Goal: Task Accomplishment & Management: Manage account settings

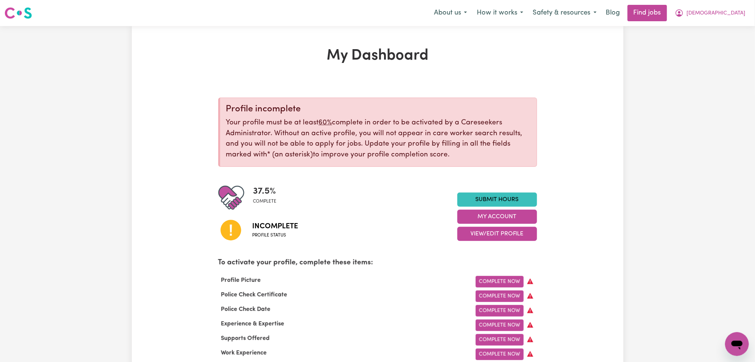
click at [472, 243] on div "37.5 % complete Incomplete Profile status Submit Hours My Account View/Edit Pro…" at bounding box center [377, 217] width 319 height 64
click at [474, 236] on button "View/Edit Profile" at bounding box center [497, 234] width 80 height 14
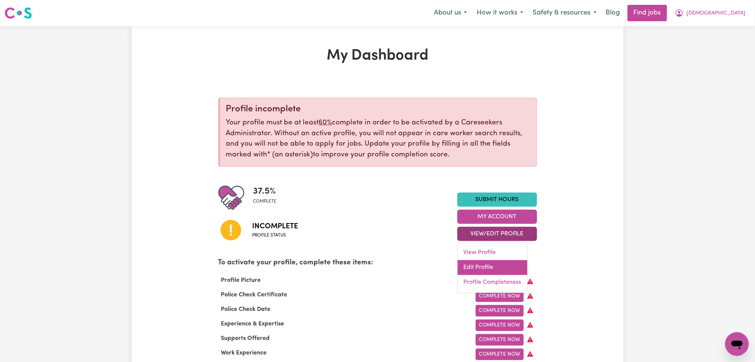
click at [478, 269] on link "Edit Profile" at bounding box center [493, 267] width 70 height 15
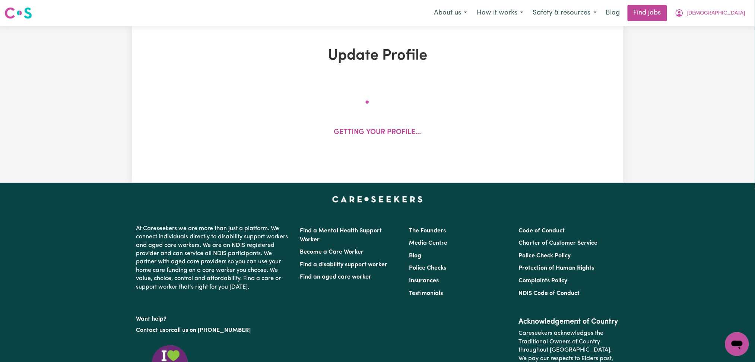
select select "[DEMOGRAPHIC_DATA]"
select select "Student Visa"
select select "Studying a healthcare related degree or qualification"
select select "40"
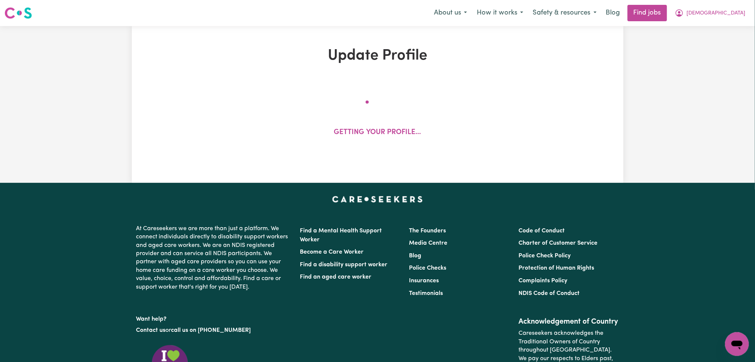
select select "45"
select select "100"
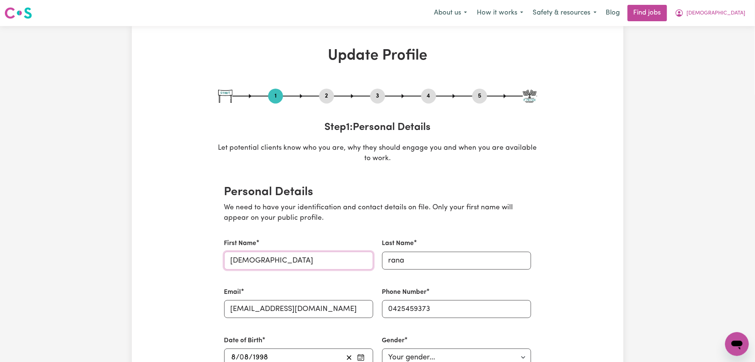
drag, startPoint x: 235, startPoint y: 259, endPoint x: 219, endPoint y: 259, distance: 15.3
click at [220, 259] on div "First Name [PERSON_NAME]" at bounding box center [299, 254] width 158 height 48
type input "[PERSON_NAME]"
drag, startPoint x: 392, startPoint y: 262, endPoint x: 375, endPoint y: 261, distance: 16.0
click at [375, 261] on div "First Name [PERSON_NAME] Last Name rana Email [EMAIL_ADDRESS][DOMAIN_NAME] Phon…" at bounding box center [378, 360] width 316 height 261
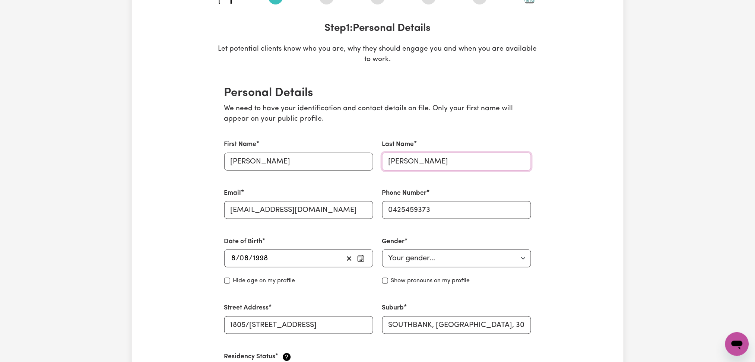
scroll to position [199, 0]
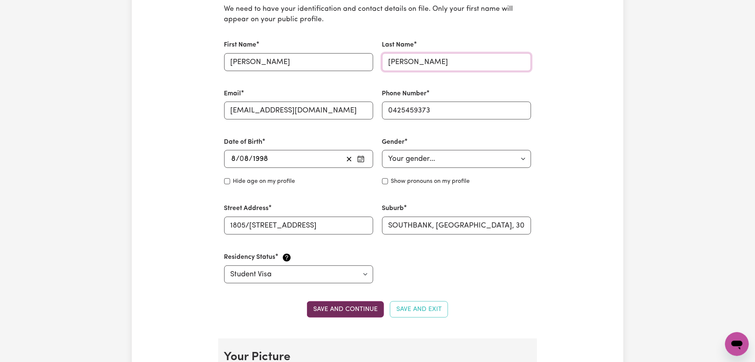
type input "[PERSON_NAME]"
click at [334, 310] on button "Save and continue" at bounding box center [345, 309] width 77 height 16
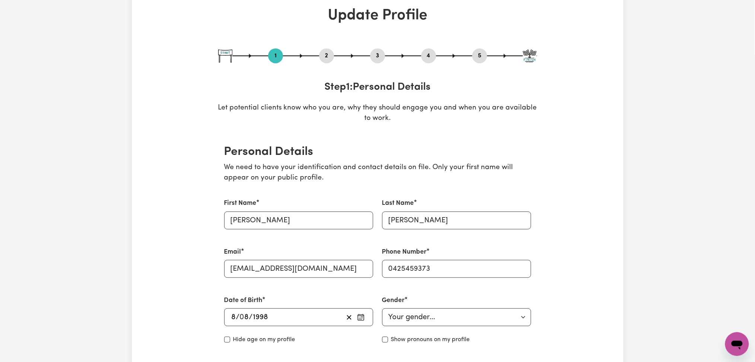
scroll to position [0, 0]
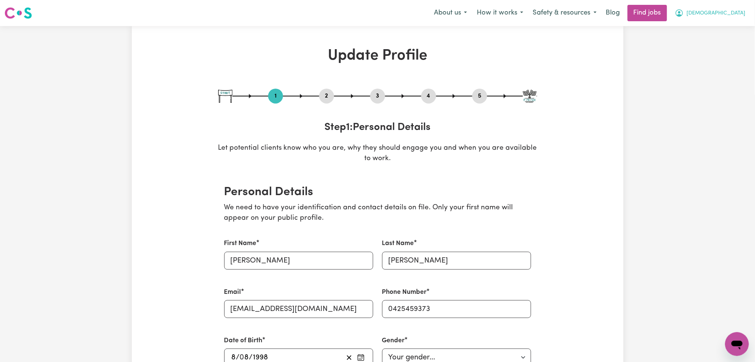
click at [729, 14] on span "[DEMOGRAPHIC_DATA]" at bounding box center [716, 13] width 59 height 8
click at [712, 61] on link "Logout" at bounding box center [720, 57] width 59 height 14
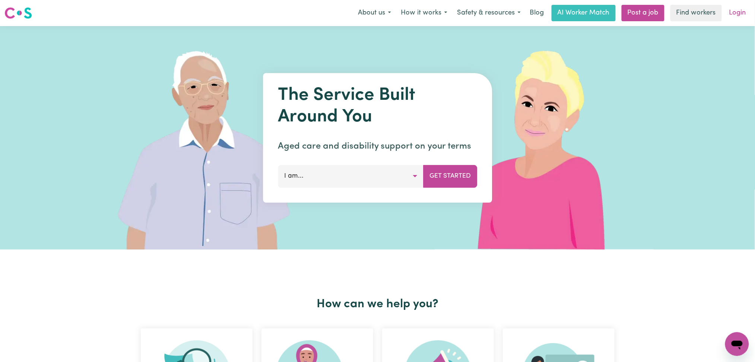
click at [732, 8] on link "Login" at bounding box center [738, 13] width 26 height 16
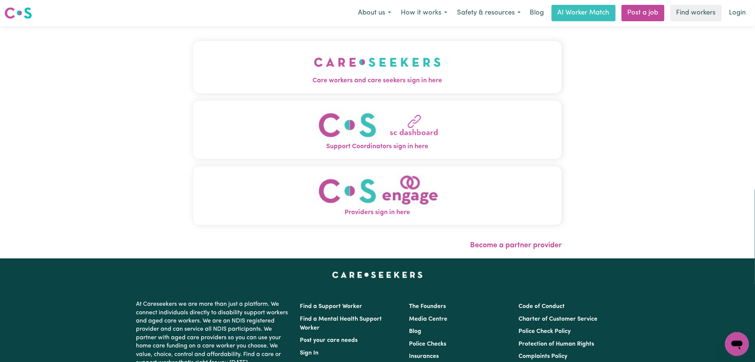
click at [431, 64] on div "Care workers and care seekers sign in here Support Coordinators sign in here Pr…" at bounding box center [378, 142] width 378 height 232
click at [381, 69] on img "Care workers and care seekers sign in here" at bounding box center [377, 62] width 127 height 28
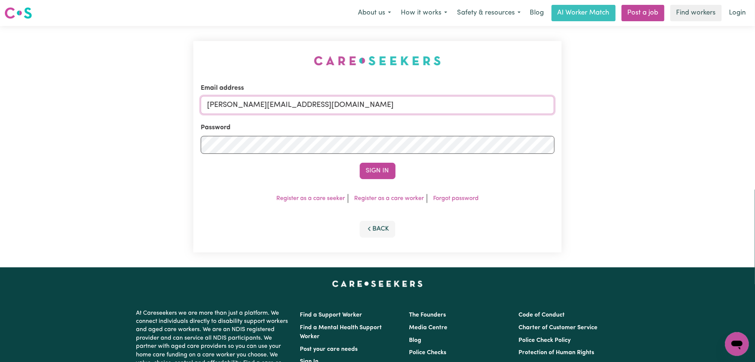
drag, startPoint x: 335, startPoint y: 106, endPoint x: 324, endPoint y: 109, distance: 10.5
click at [335, 106] on input "[PERSON_NAME][EMAIL_ADDRESS][DOMAIN_NAME]" at bounding box center [378, 105] width 354 height 18
drag, startPoint x: 245, startPoint y: 102, endPoint x: 456, endPoint y: 102, distance: 210.8
click at [456, 102] on input "Superuser~[EMAIL_ADDRESS][DOMAIN_NAME]" at bounding box center [378, 105] width 354 height 18
type input "Superuser~[EMAIL_ADDRESS][DOMAIN_NAME]"
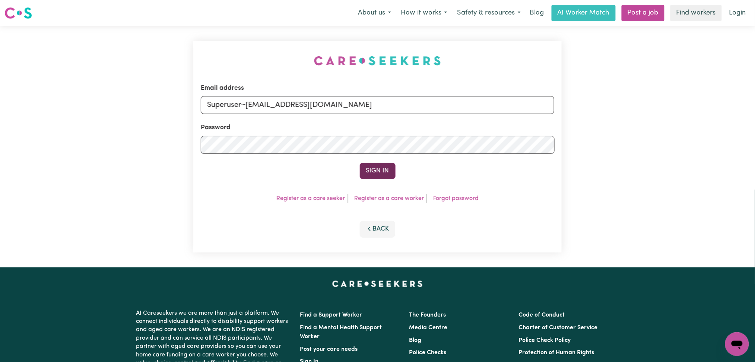
click at [389, 169] on button "Sign In" at bounding box center [378, 171] width 36 height 16
